Goal: Information Seeking & Learning: Understand process/instructions

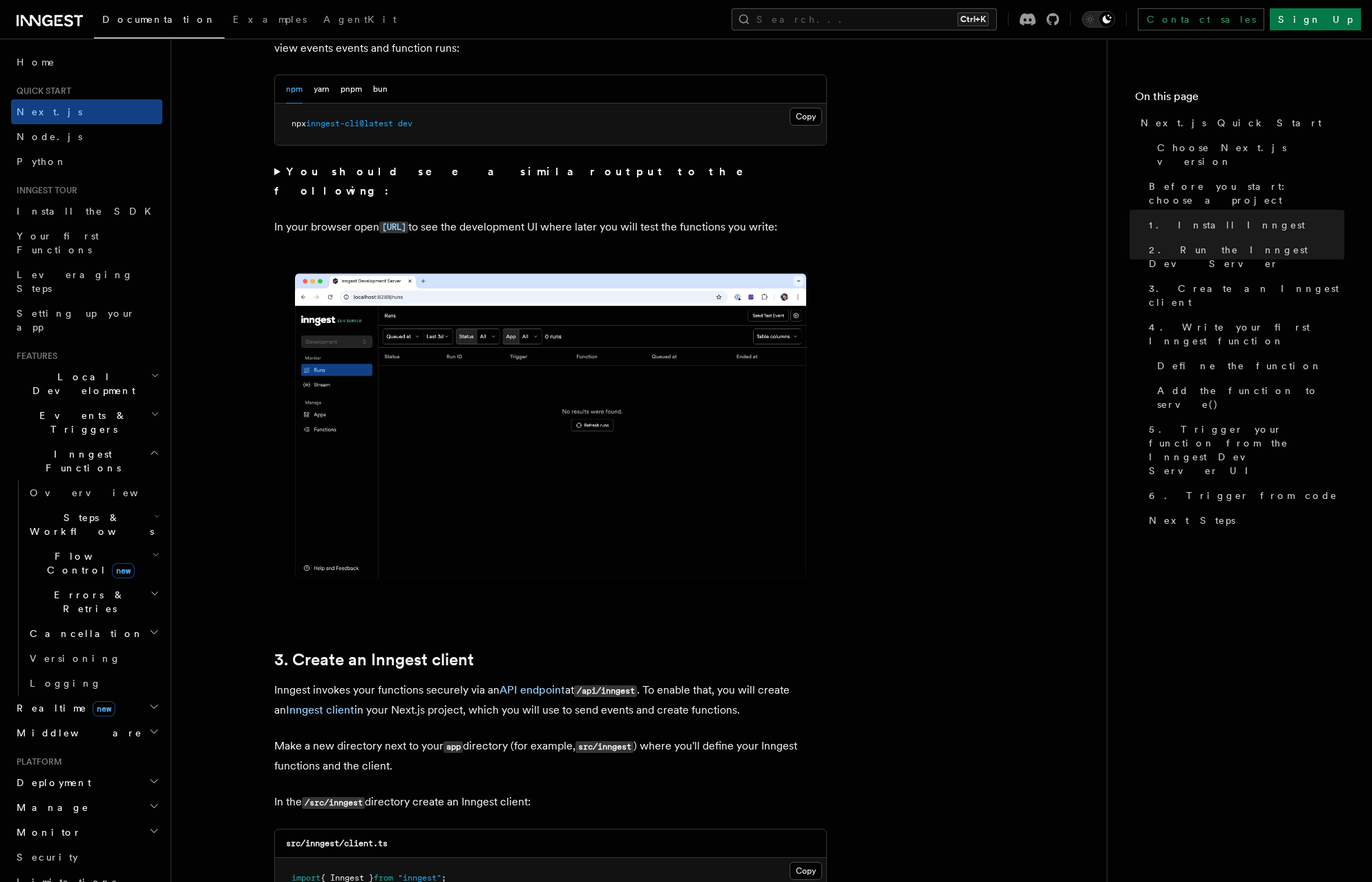
scroll to position [1450, 0]
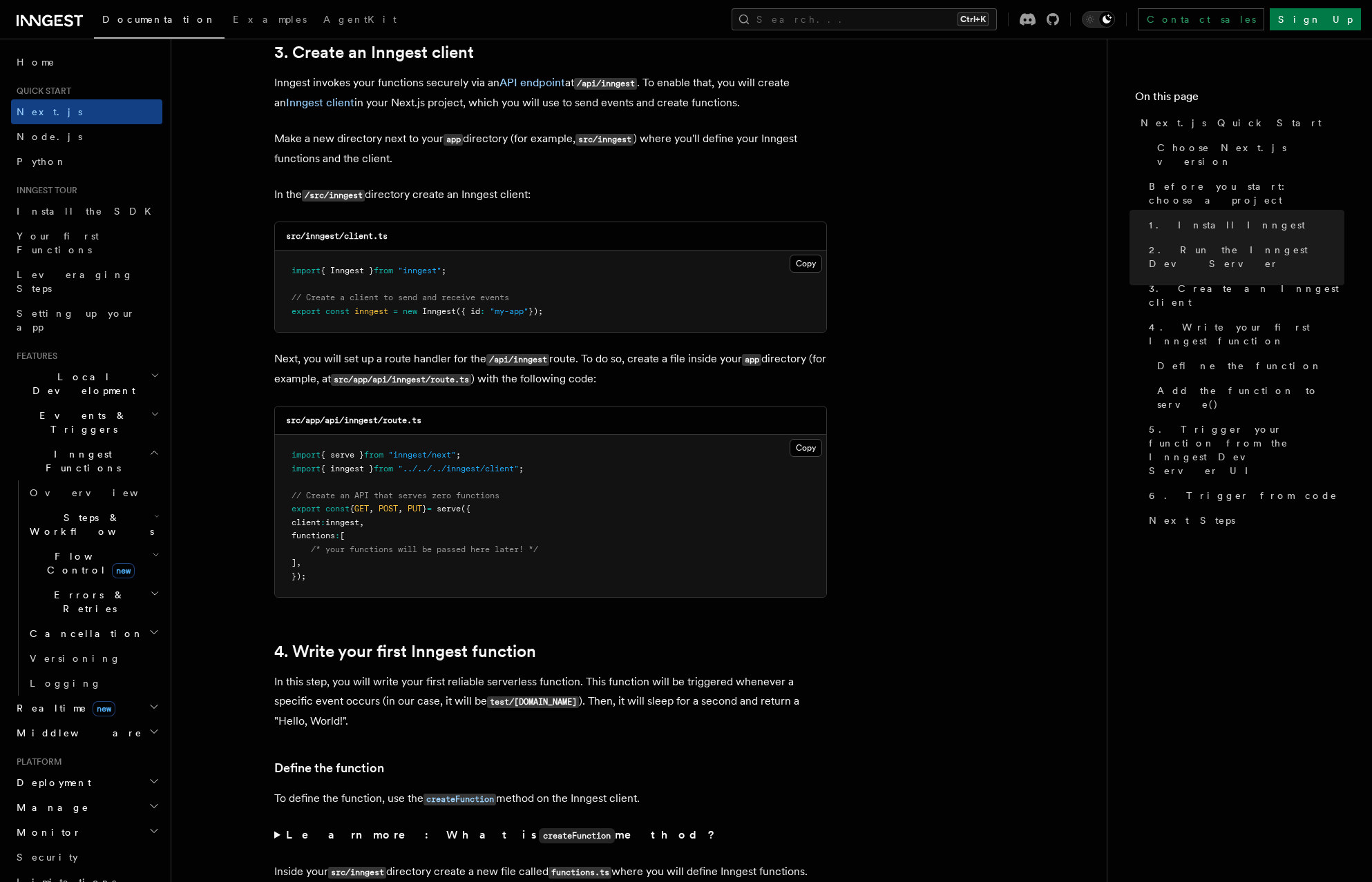
scroll to position [1657, 0]
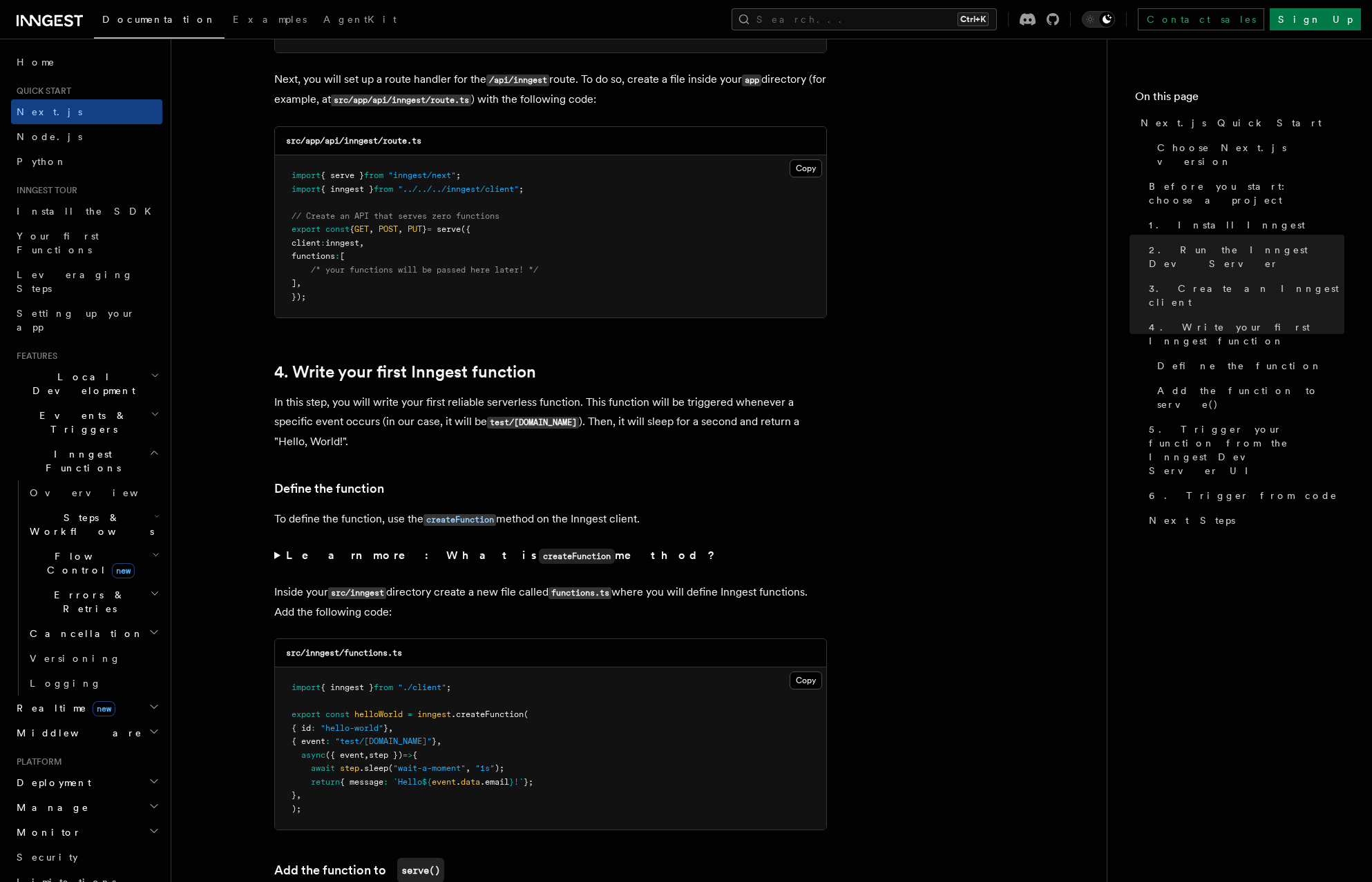
scroll to position [1945, 0]
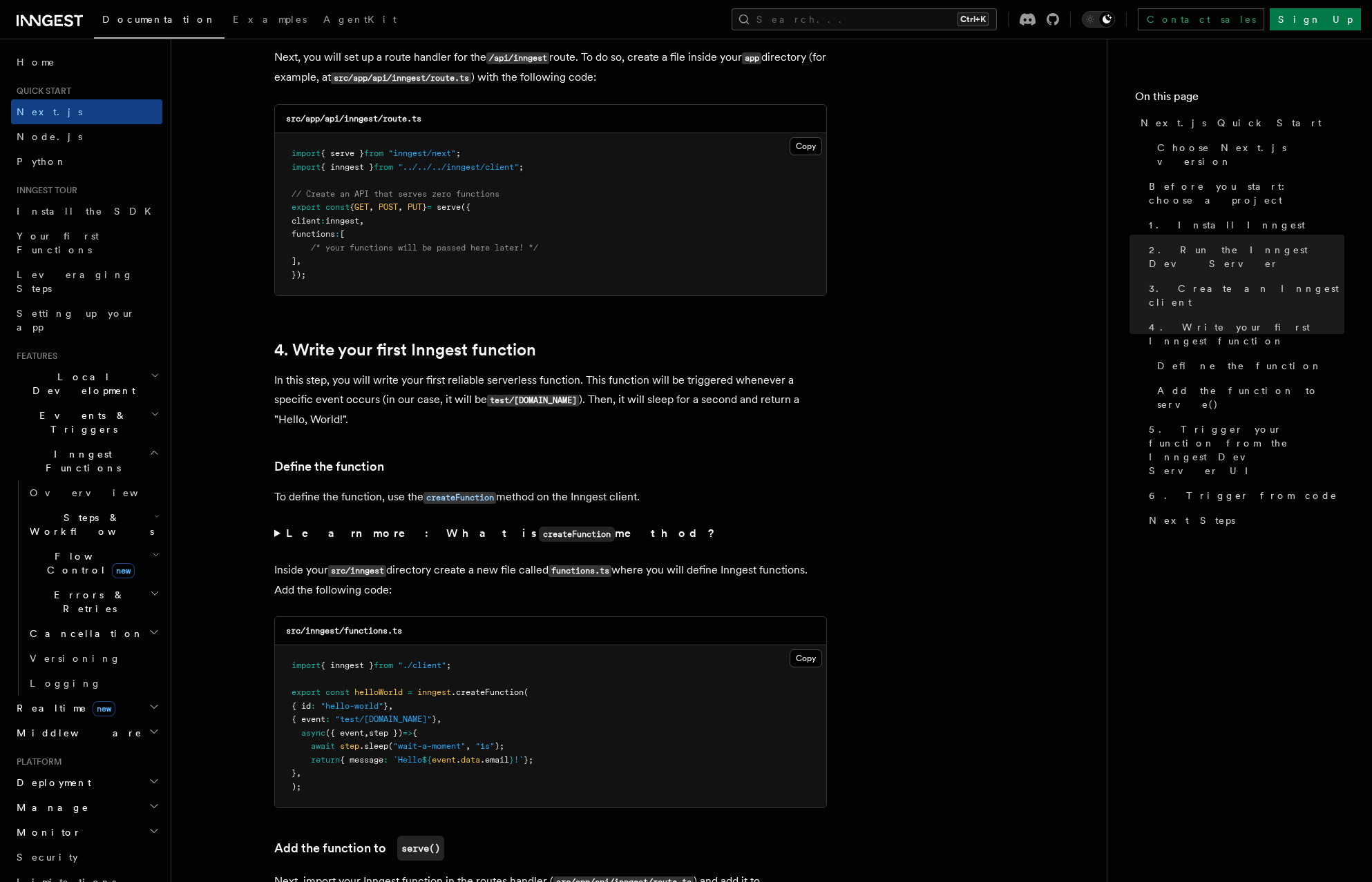
click at [277, 533] on summary "Learn more: What is createFunction method?" at bounding box center [550, 535] width 552 height 20
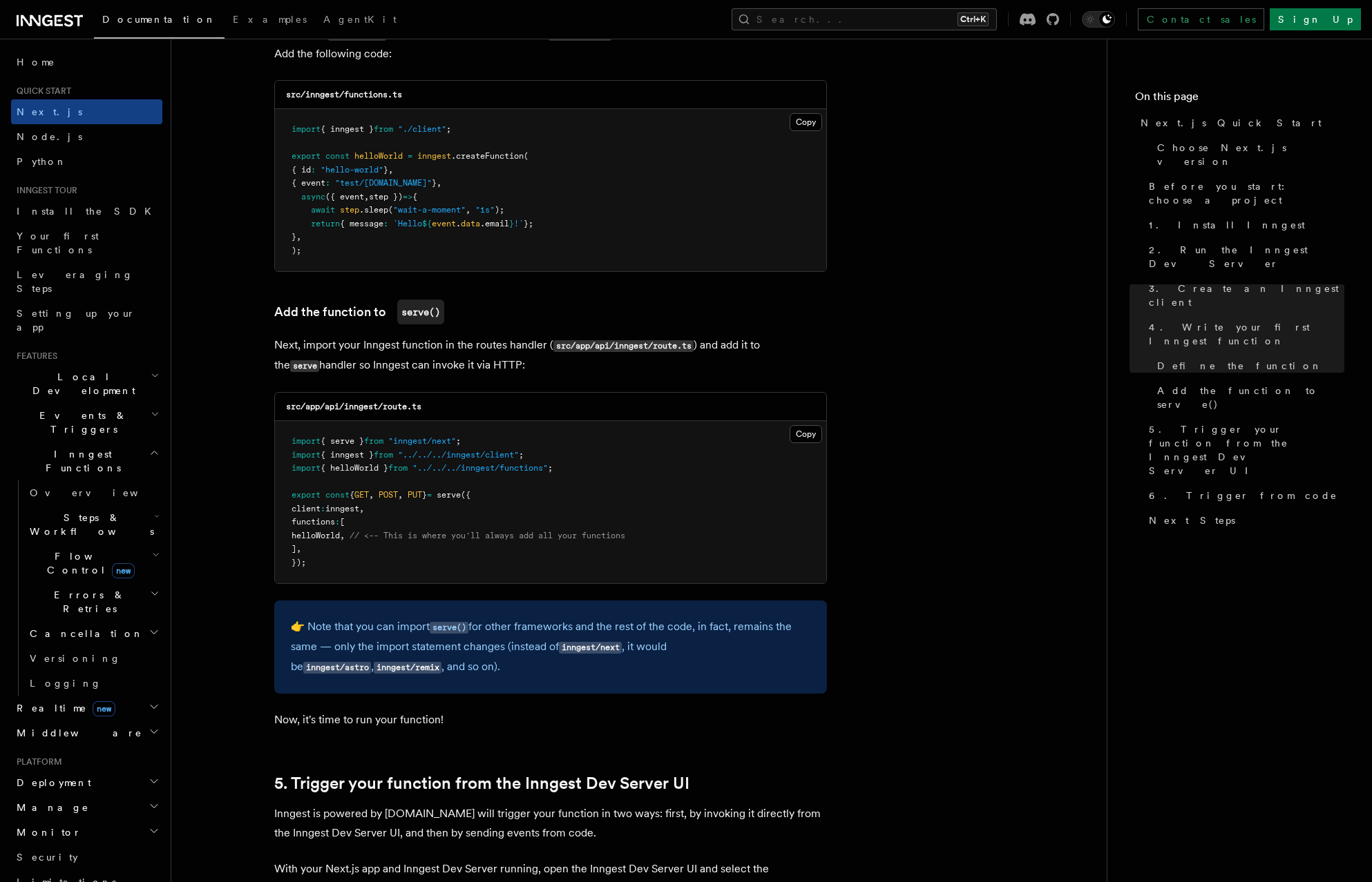
scroll to position [3049, 0]
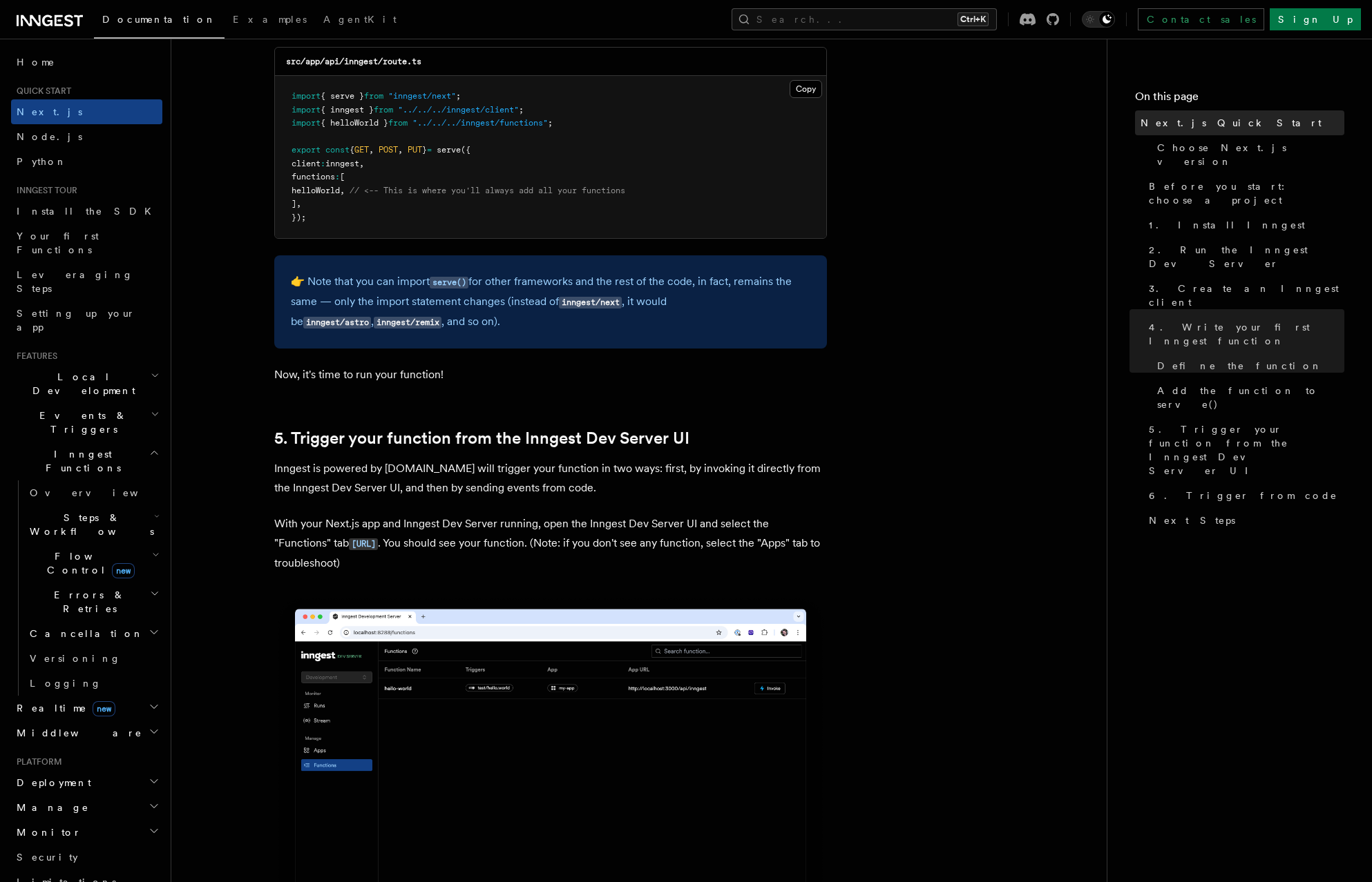
click at [1218, 121] on span "Next.js Quick Start" at bounding box center [1230, 123] width 181 height 14
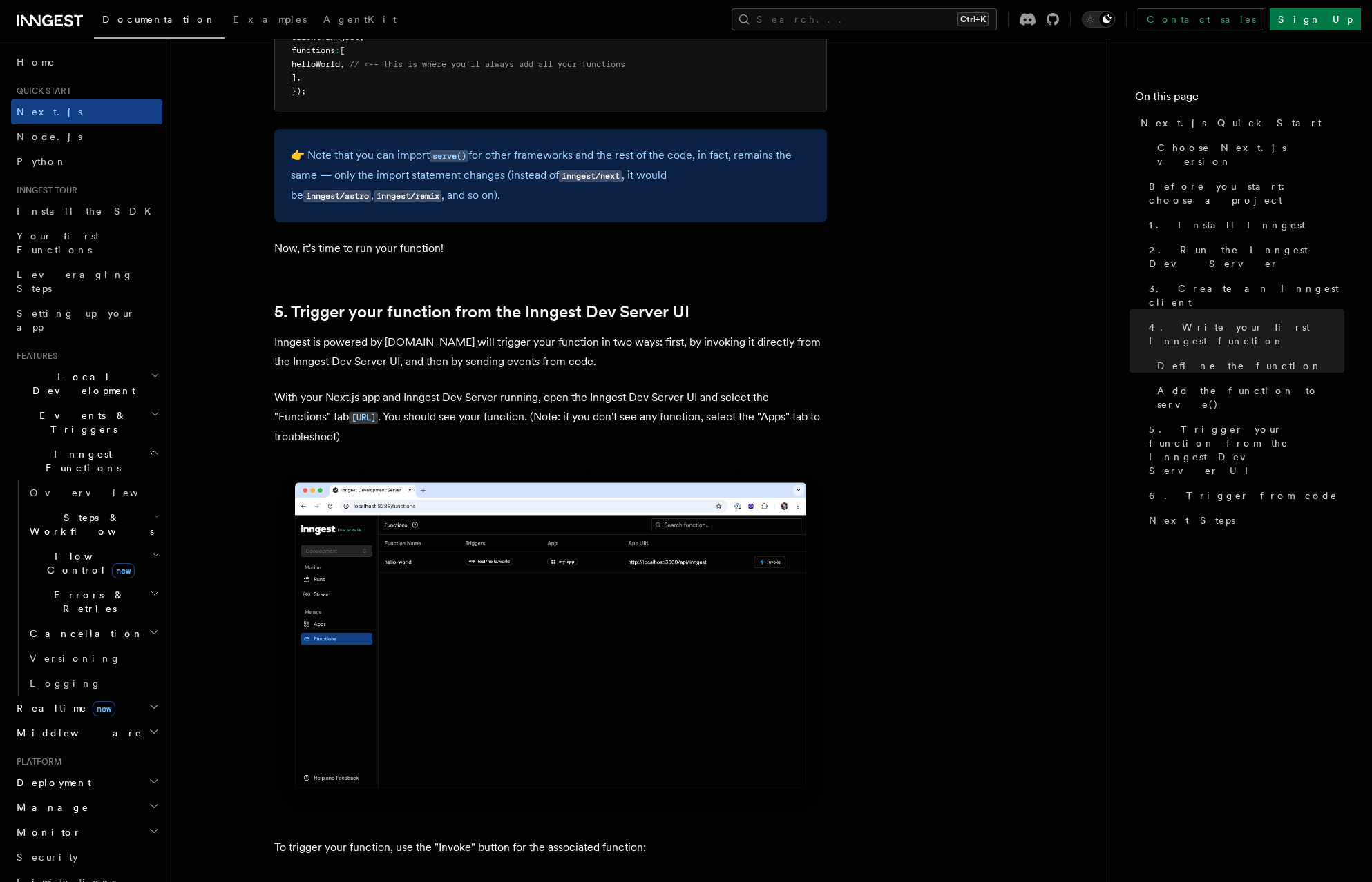
scroll to position [3522, 0]
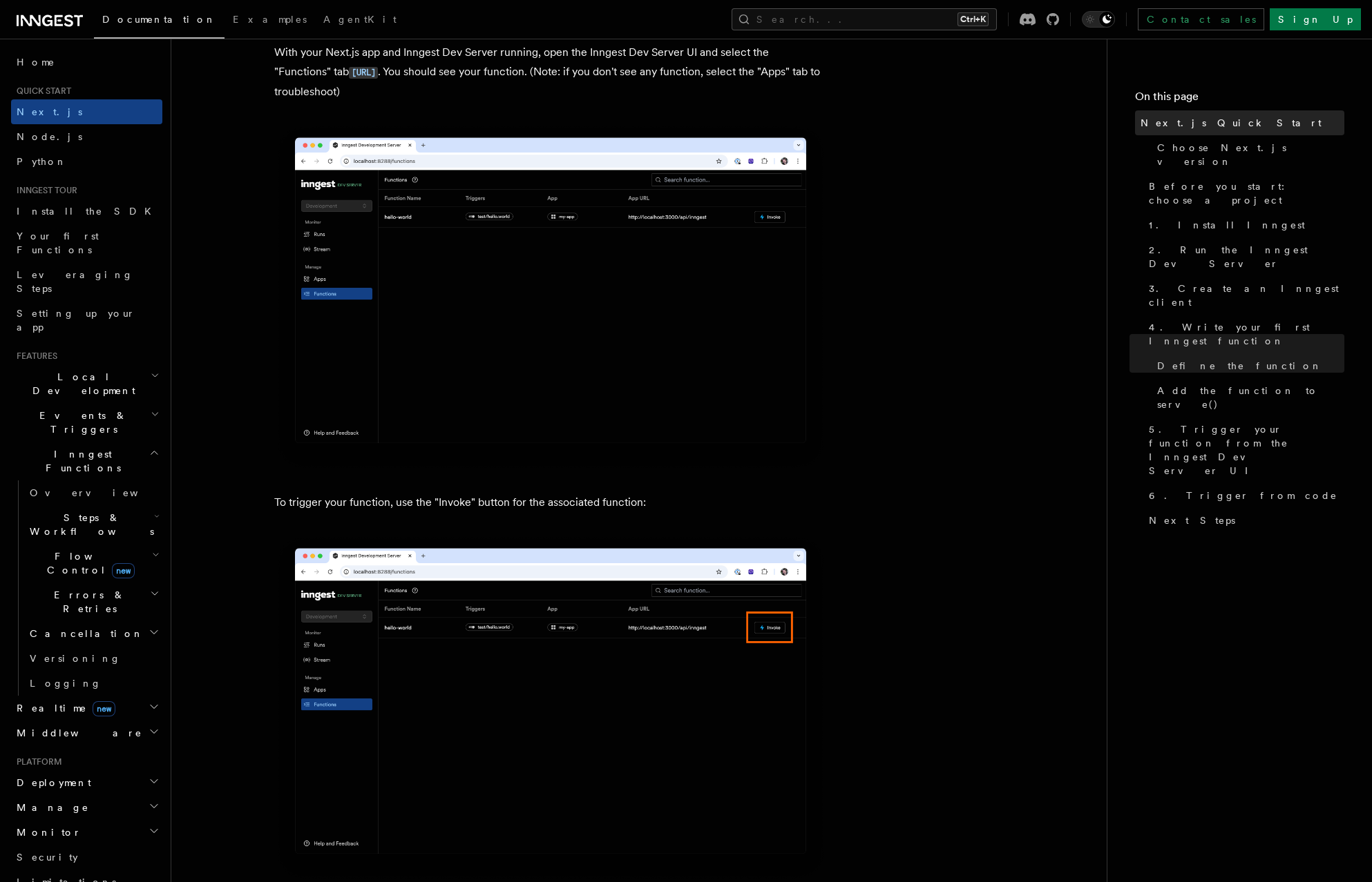
click at [1223, 118] on link "Next.js Quick Start" at bounding box center [1239, 122] width 209 height 25
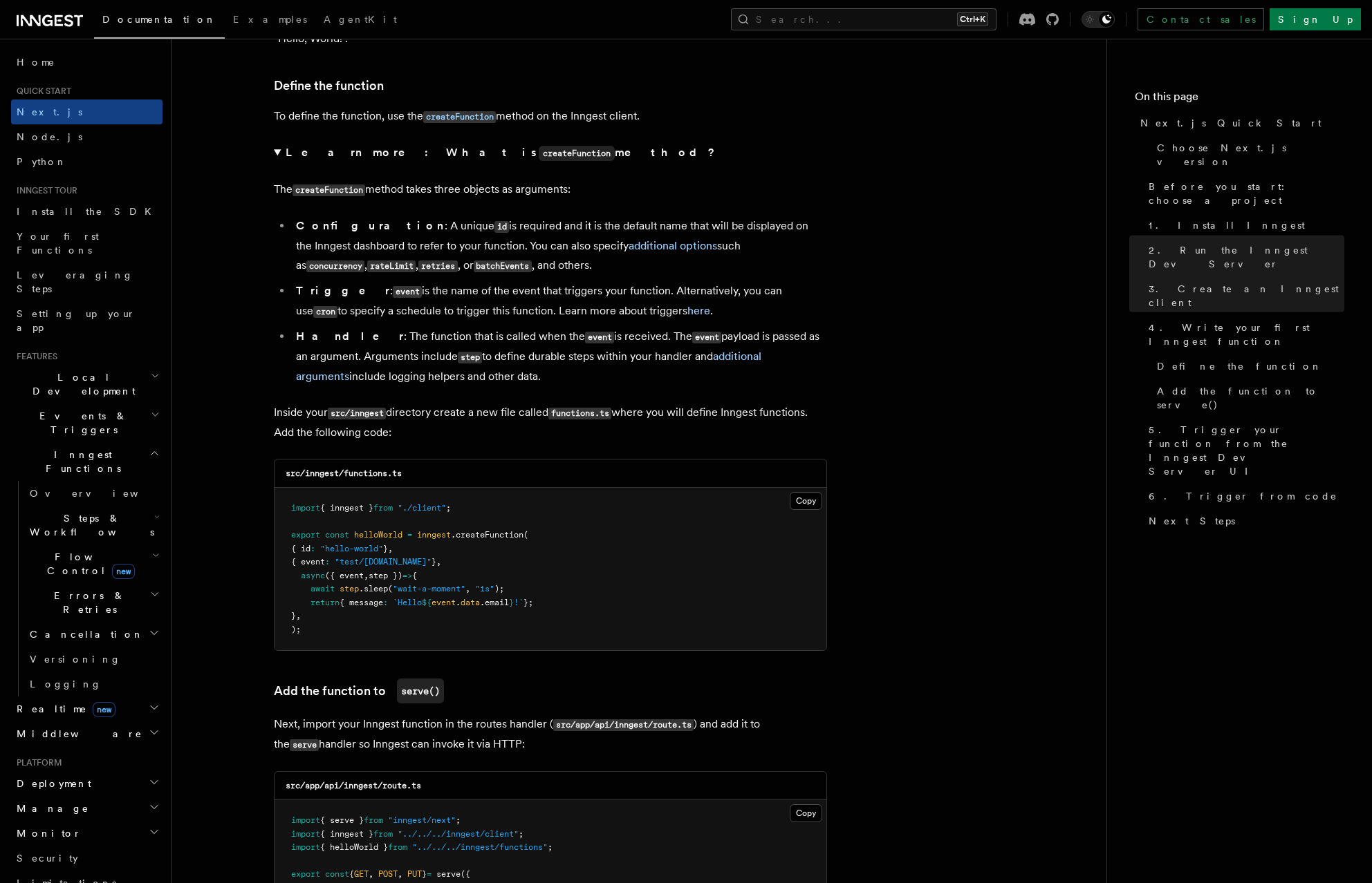
scroll to position [2350, 0]
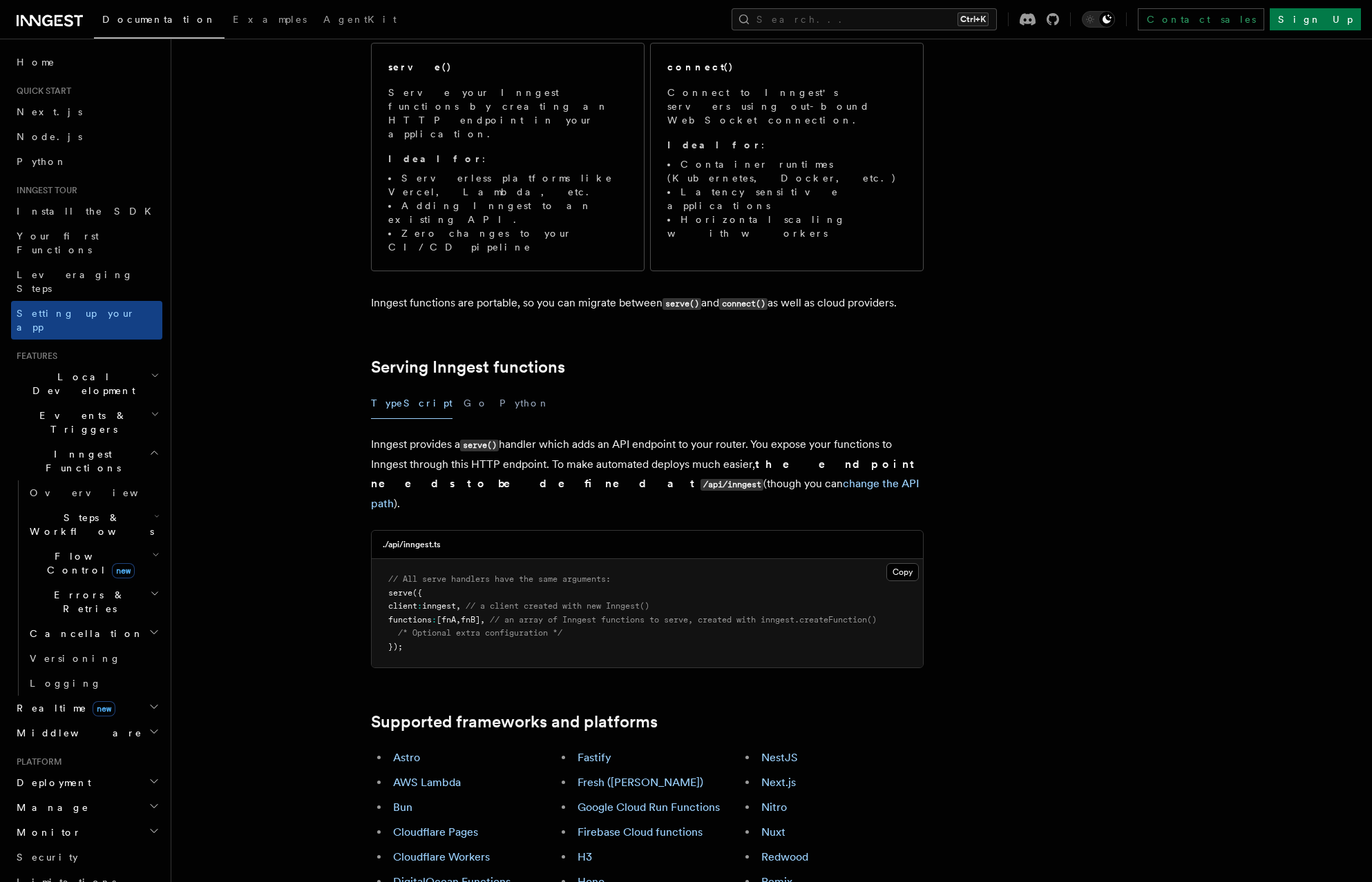
scroll to position [346, 0]
